Goal: Find contact information: Find contact information

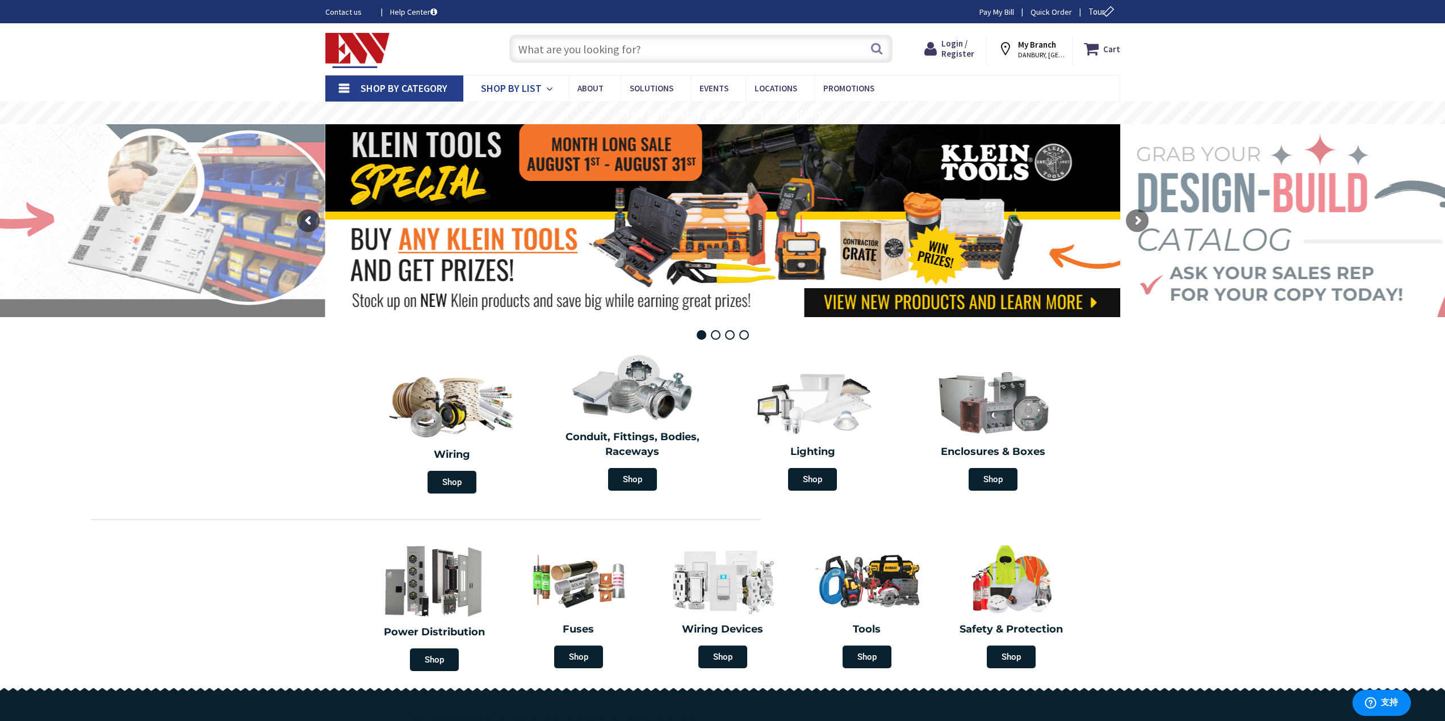
click at [486, 89] on span "Shop By List" at bounding box center [511, 88] width 61 height 13
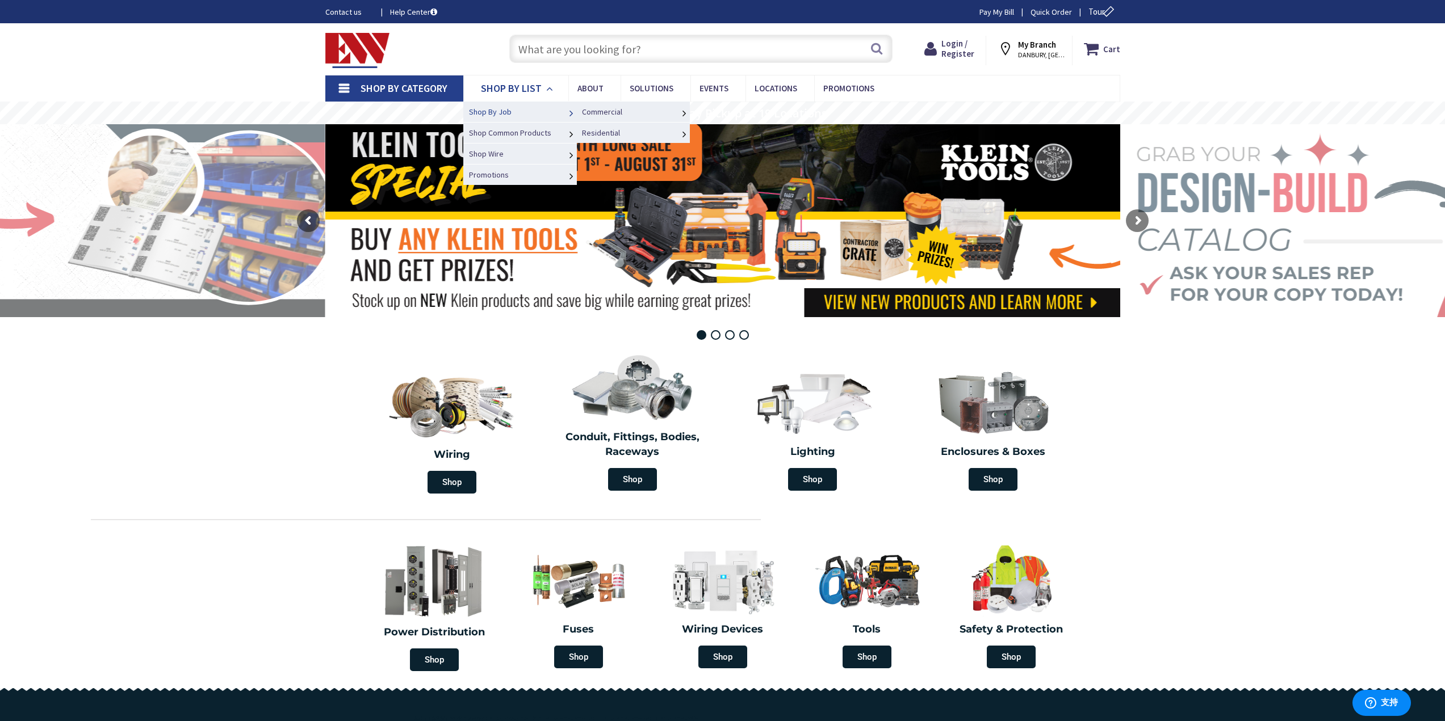
click at [509, 110] on span "Shop By Job" at bounding box center [490, 112] width 43 height 10
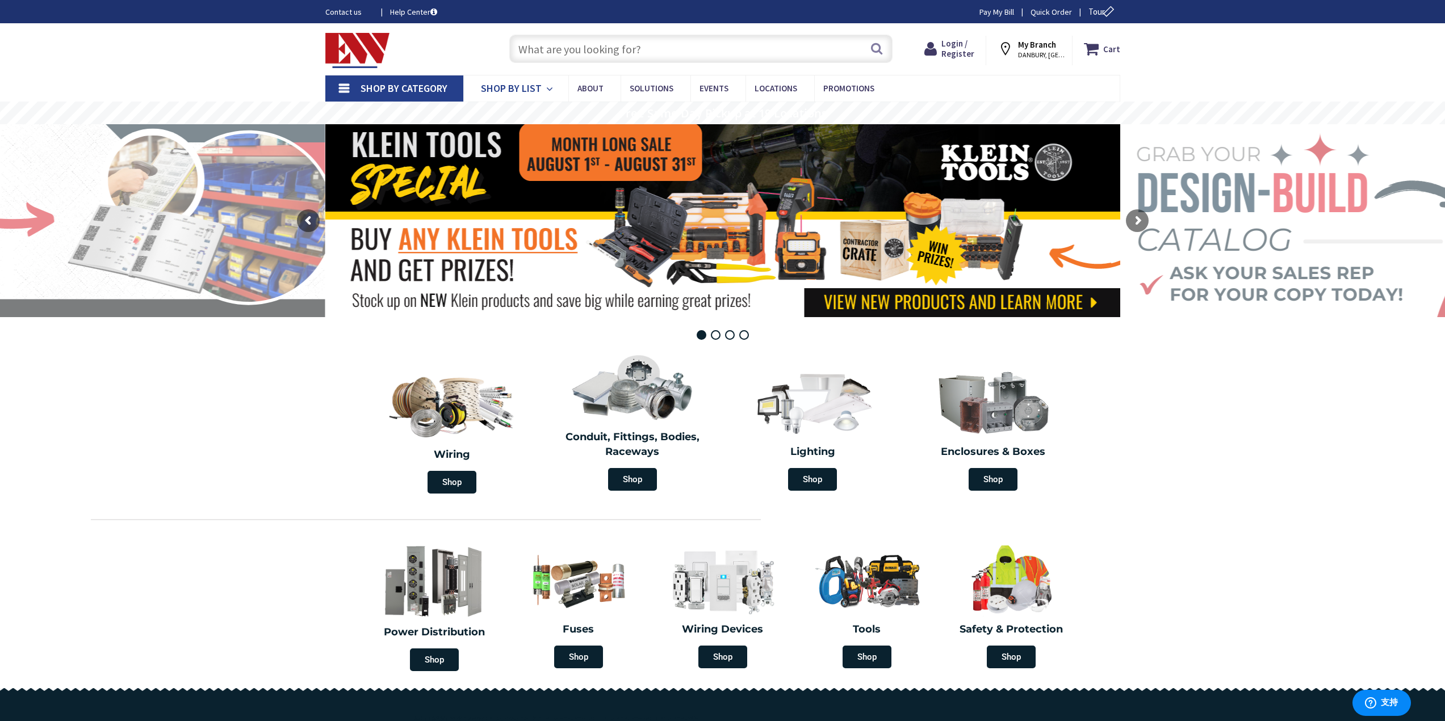
click at [508, 89] on span "Shop By List" at bounding box center [511, 88] width 61 height 13
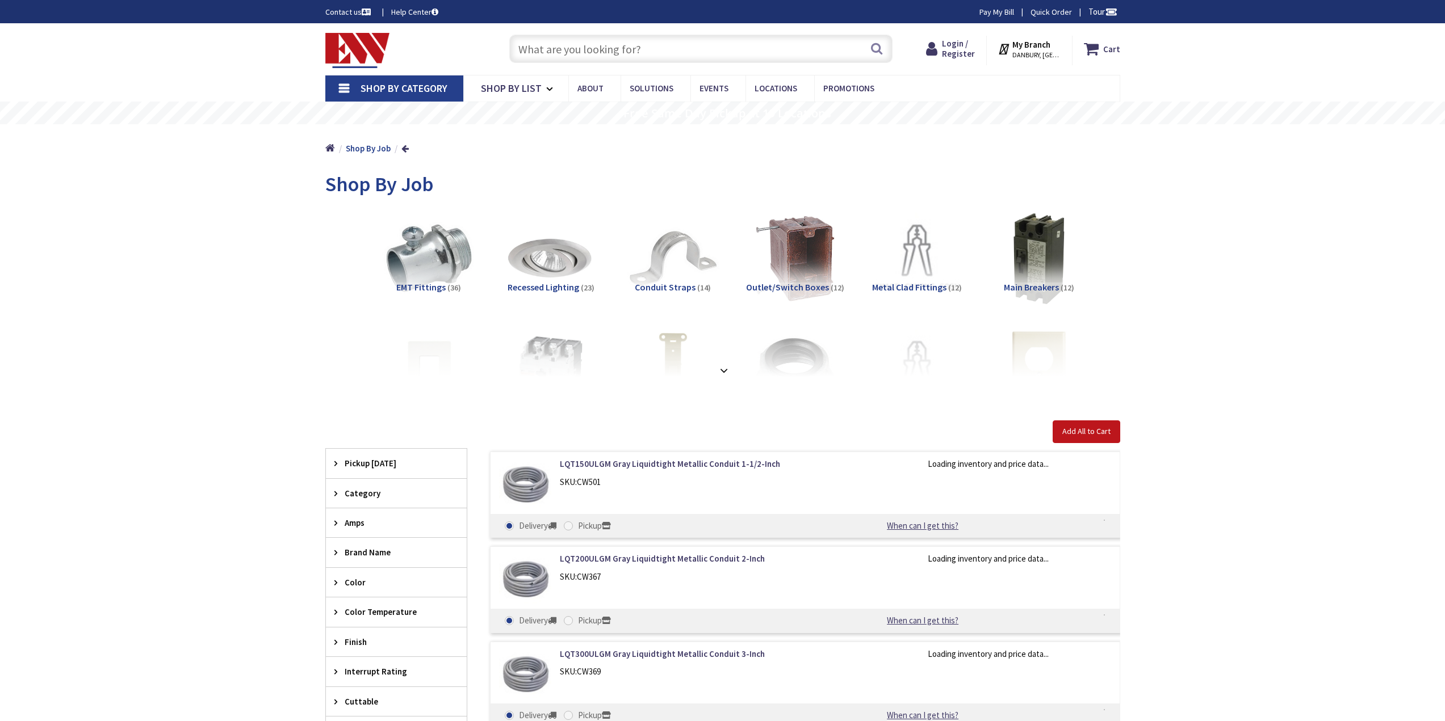
click at [421, 86] on span "Shop By Category" at bounding box center [403, 88] width 87 height 13
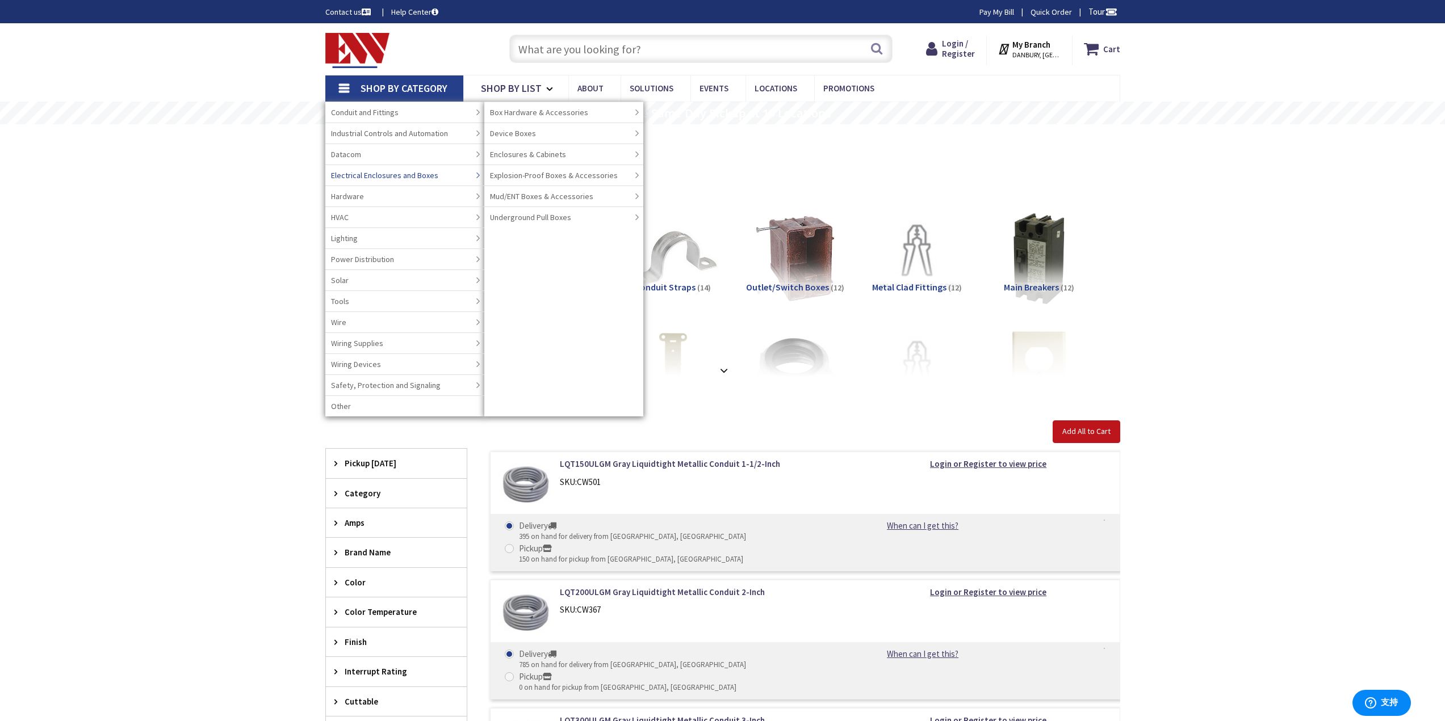
click at [428, 179] on span "Electrical Enclosures and Boxes" at bounding box center [384, 175] width 107 height 11
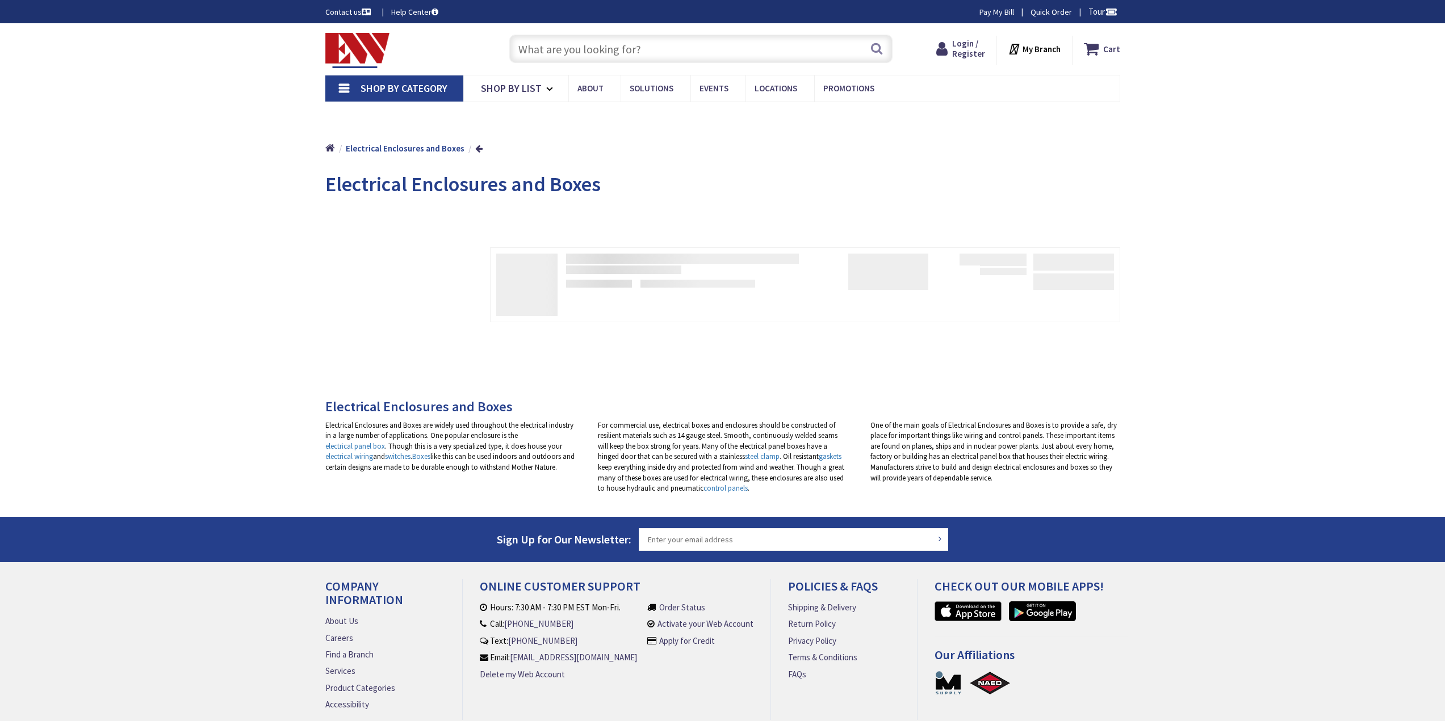
type input "S [STREET_ADDRESS]"
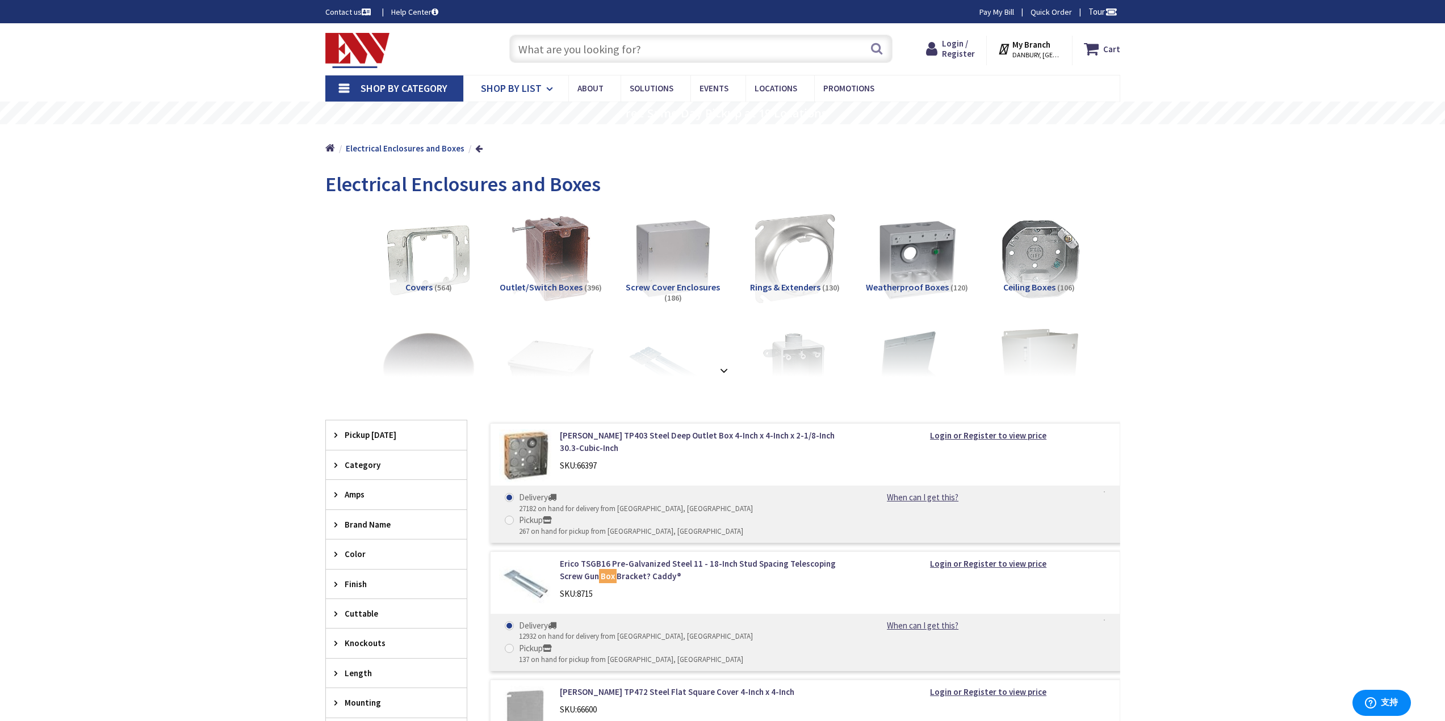
click at [557, 93] on link "Shop By List" at bounding box center [515, 88] width 105 height 26
click at [572, 87] on link "About" at bounding box center [594, 88] width 52 height 26
click at [586, 89] on span "About" at bounding box center [590, 88] width 26 height 11
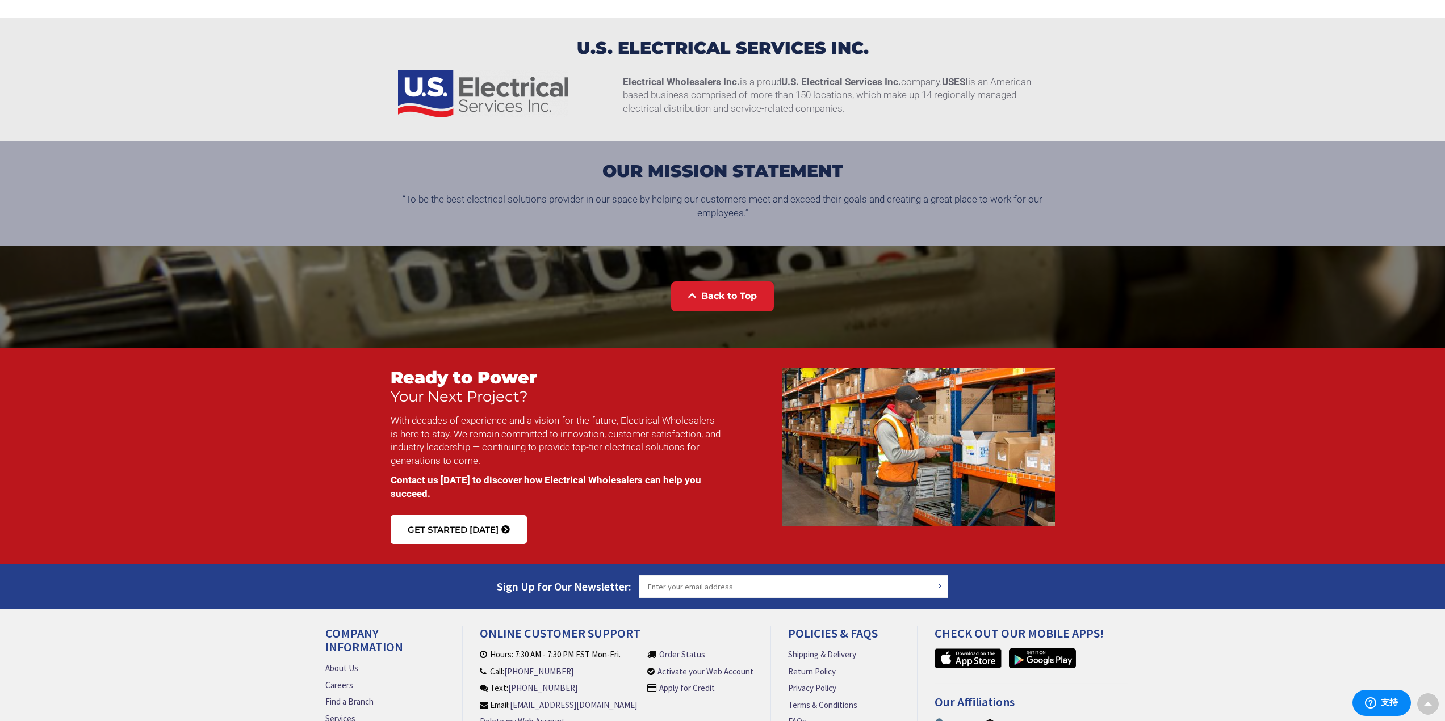
scroll to position [1342, 0]
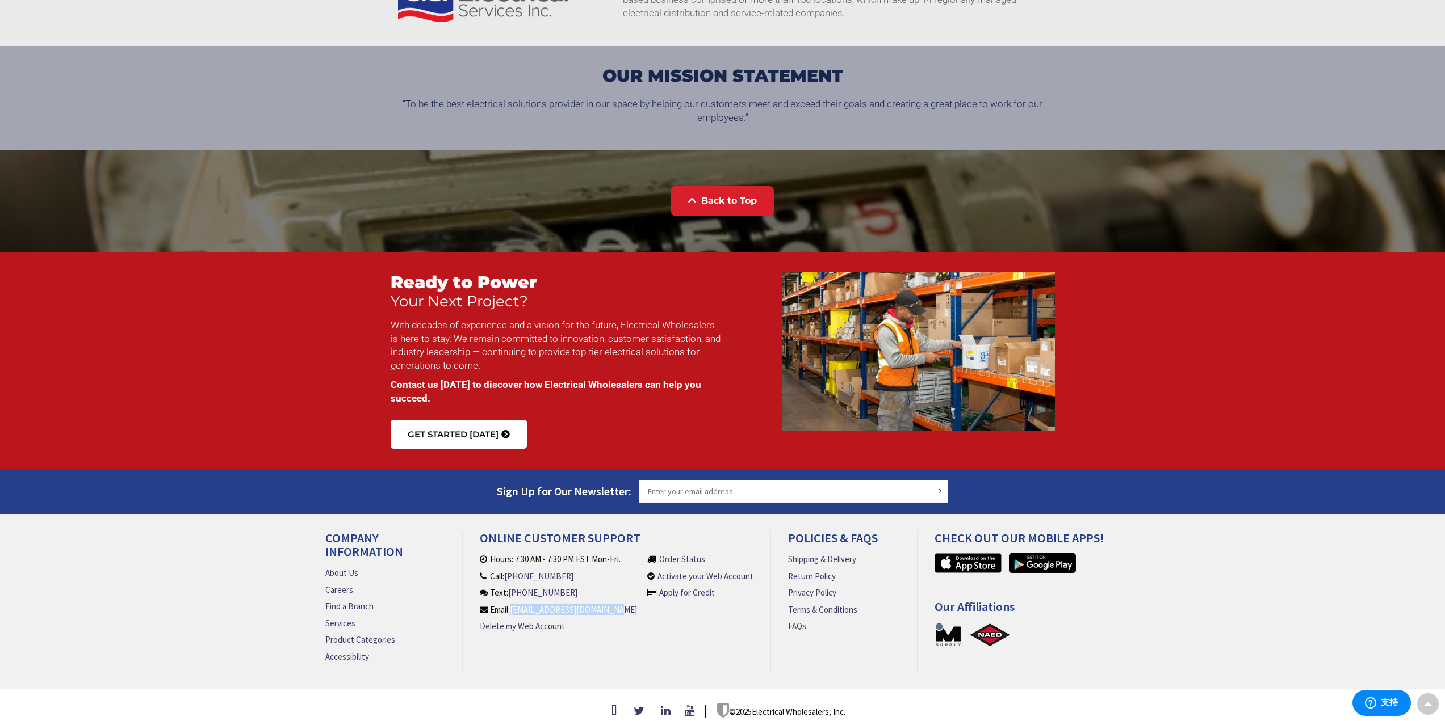
drag, startPoint x: 627, startPoint y: 598, endPoint x: 517, endPoint y: 596, distance: 110.1
click at [517, 596] on li "Hours: 7:30 AM - 7:30 PM EST Mon-Fri. Call: (860) 357-6064 Text: (860) 357-6064…" at bounding box center [561, 597] width 163 height 88
copy link "[EMAIL_ADDRESS][DOMAIN_NAME]"
